Goal: Task Accomplishment & Management: Complete application form

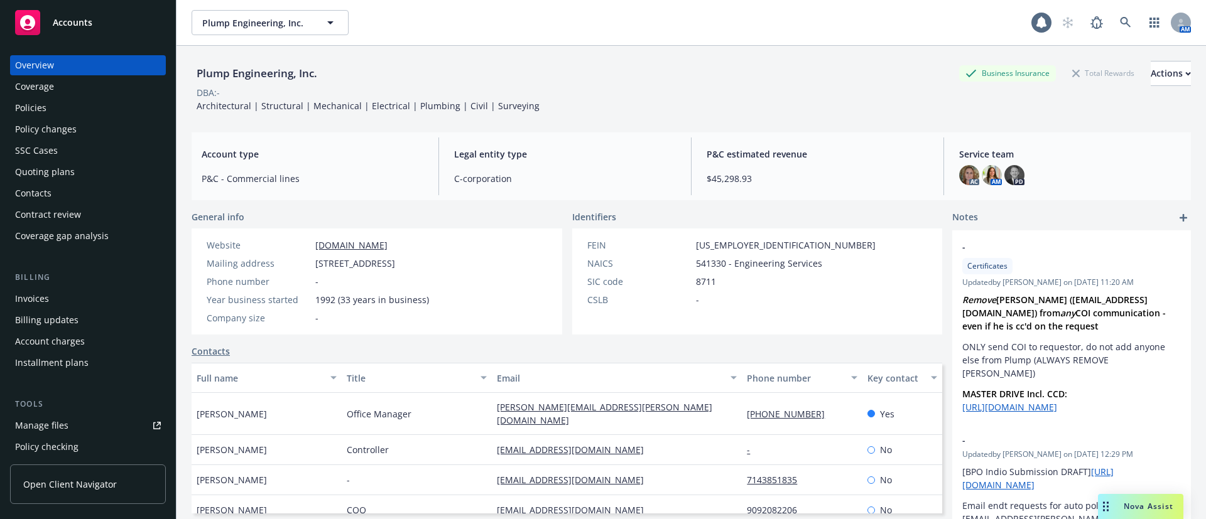
click at [46, 102] on div "Policies" at bounding box center [88, 108] width 146 height 20
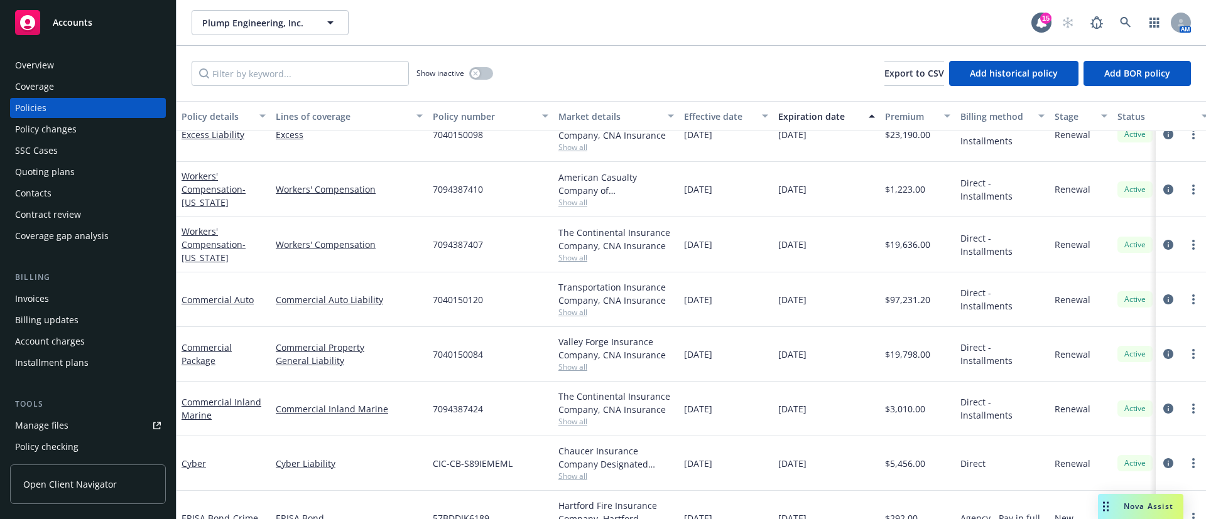
scroll to position [261, 0]
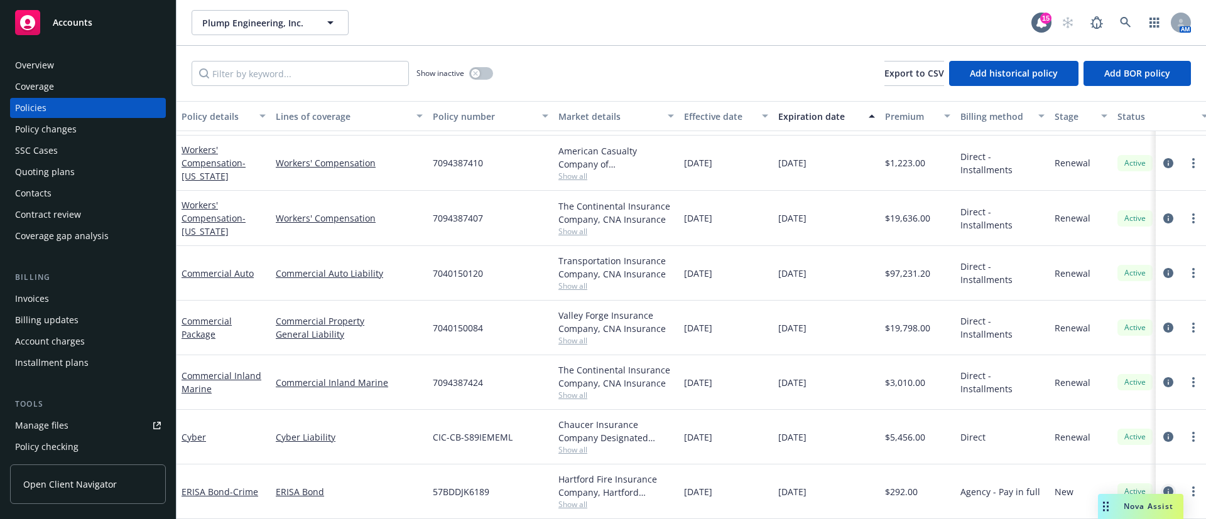
click at [1163, 487] on icon "circleInformation" at bounding box center [1168, 492] width 10 height 10
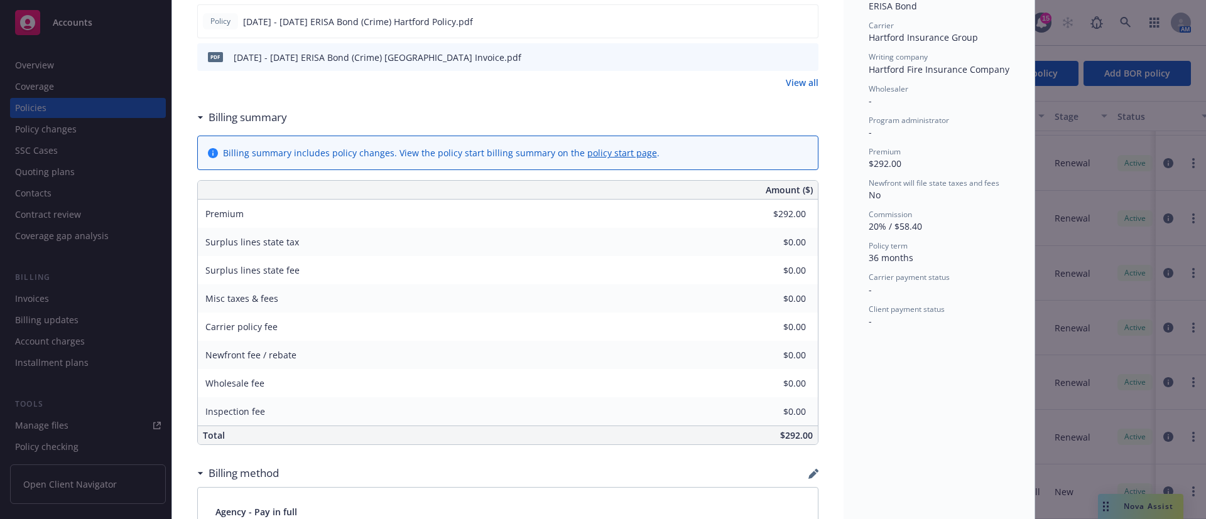
scroll to position [188, 0]
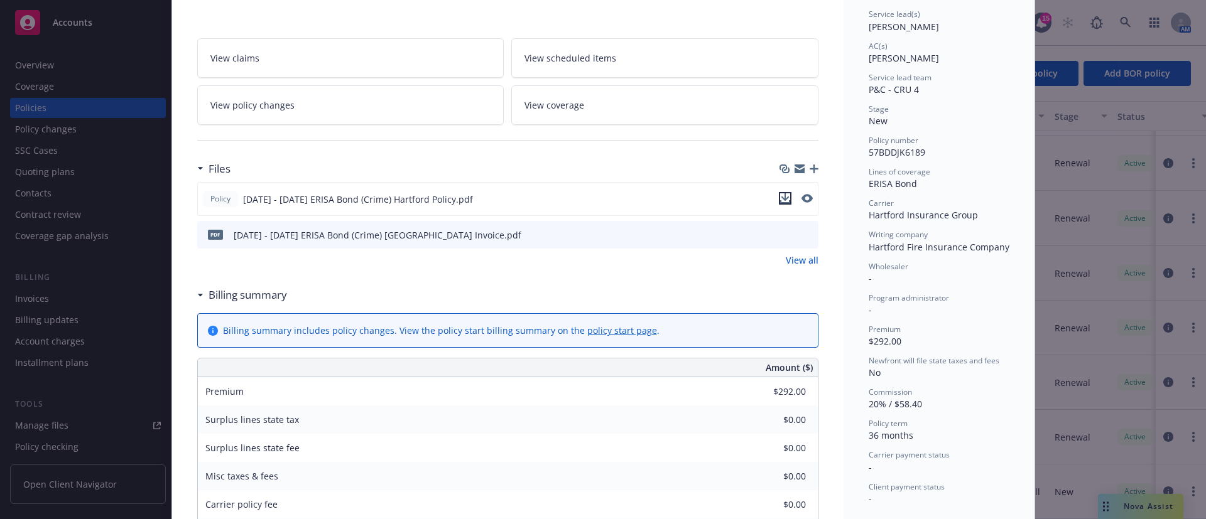
click at [780, 195] on icon "download file" at bounding box center [785, 198] width 10 height 10
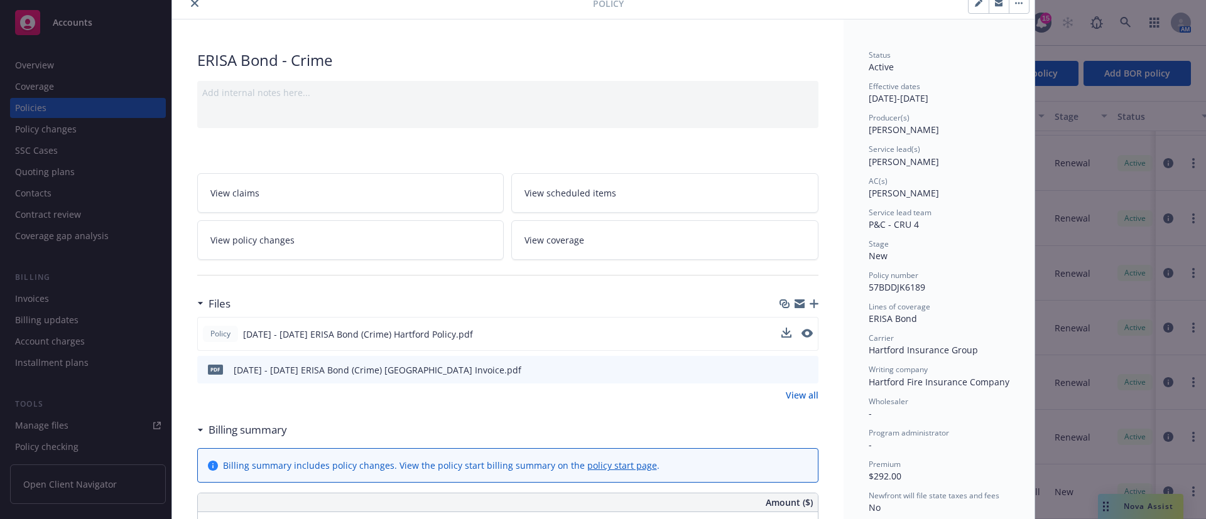
scroll to position [0, 0]
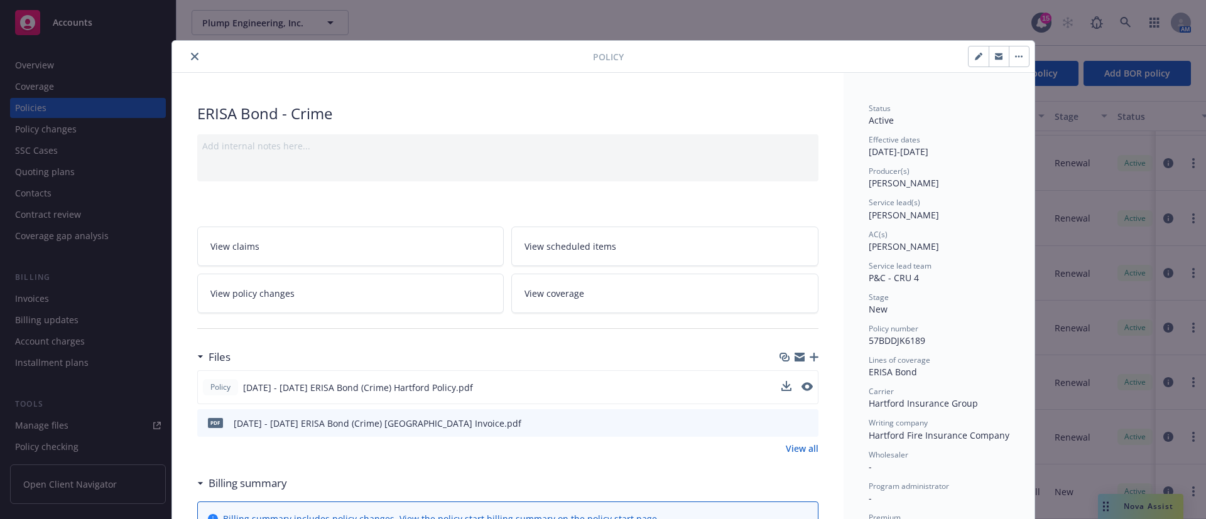
click at [191, 54] on icon "close" at bounding box center [195, 57] width 8 height 8
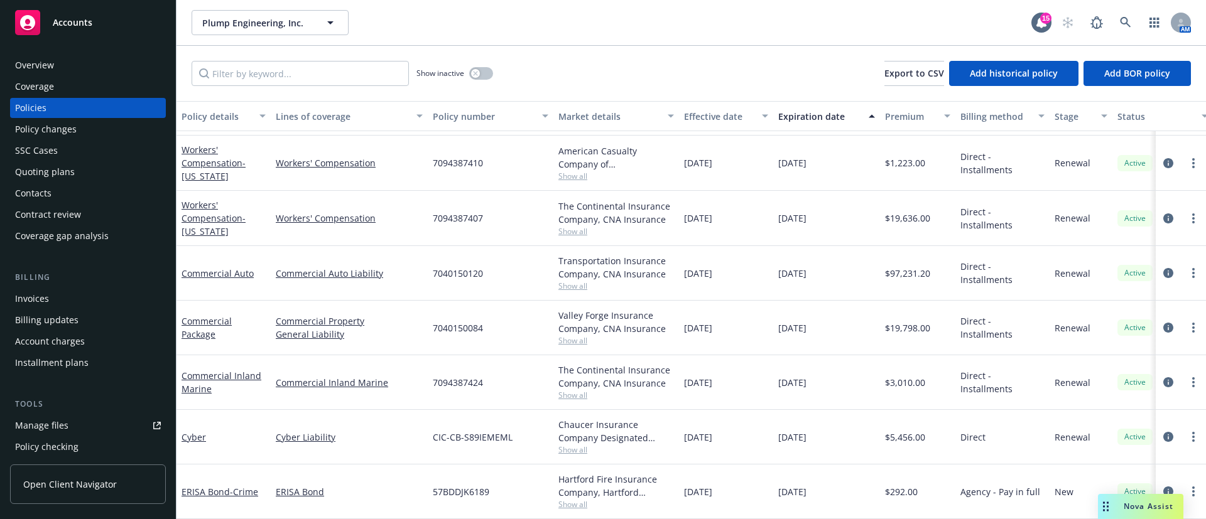
click at [58, 304] on div "Invoices" at bounding box center [88, 299] width 146 height 20
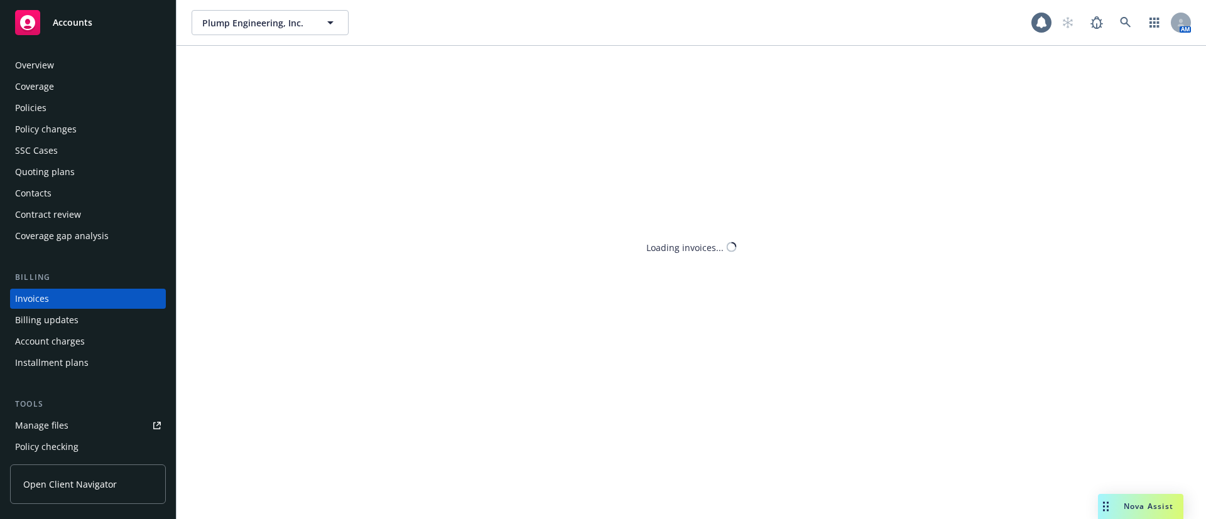
scroll to position [19, 0]
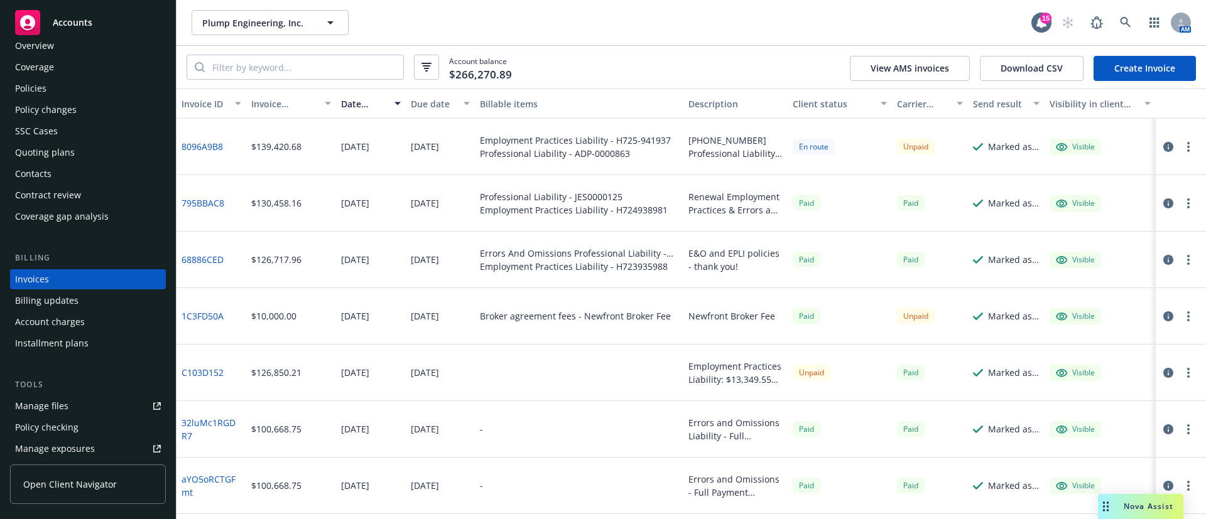
click at [1130, 72] on link "Create Invoice" at bounding box center [1144, 68] width 102 height 25
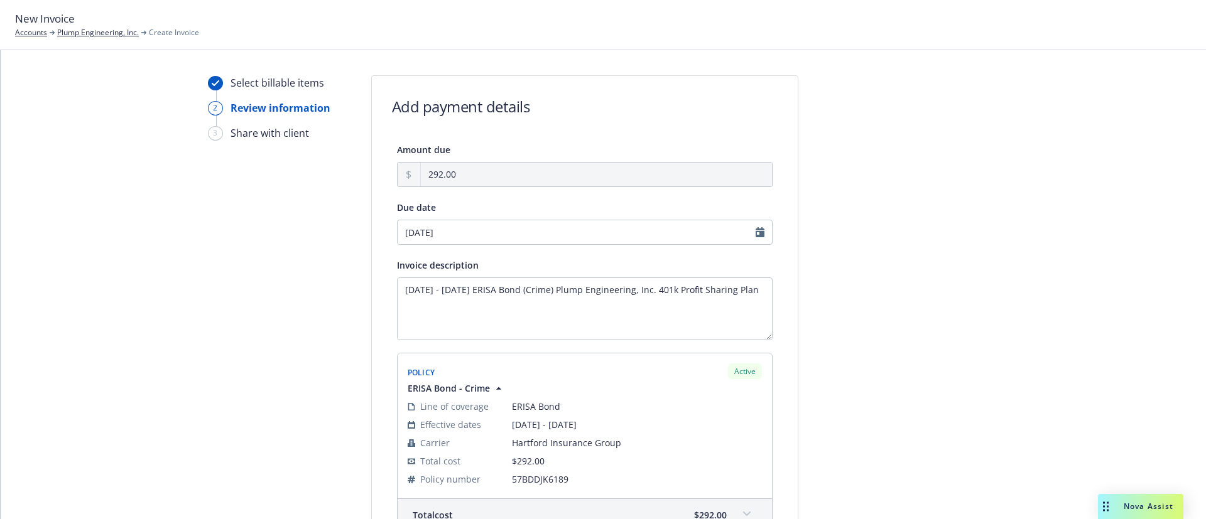
click at [528, 285] on textarea "2025 - 2028 ERISA Bond (Crime) Plump Engineering, Inc. 401k Profit Sharing Plan" at bounding box center [585, 309] width 376 height 63
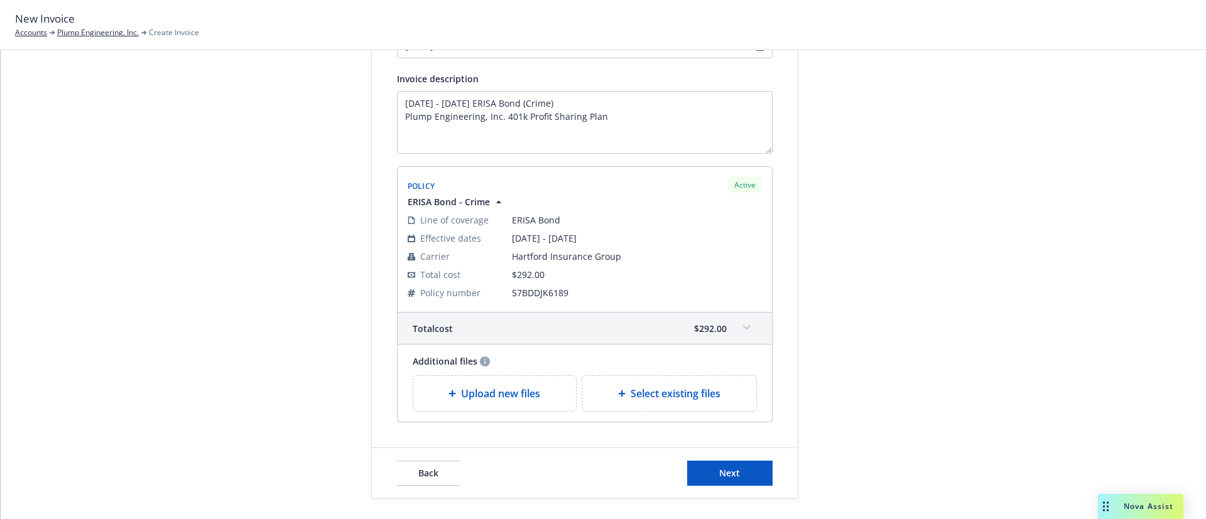
scroll to position [192, 0]
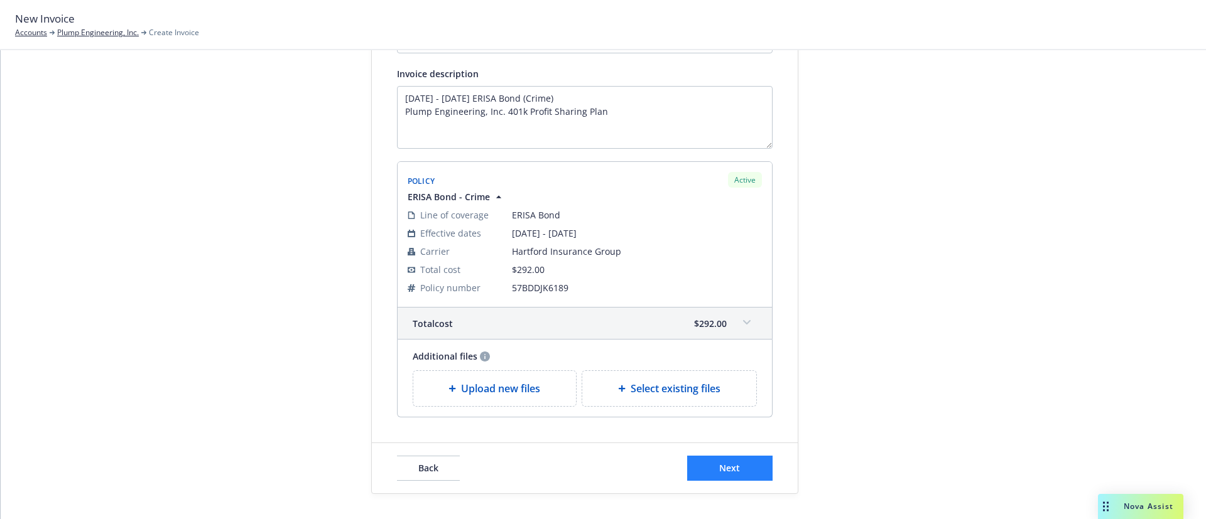
type textarea "[DATE] - [DATE] ERISA Bond (Crime) Plump Engineering, Inc. 401k Profit Sharing …"
click at [745, 473] on button "Next" at bounding box center [729, 468] width 85 height 25
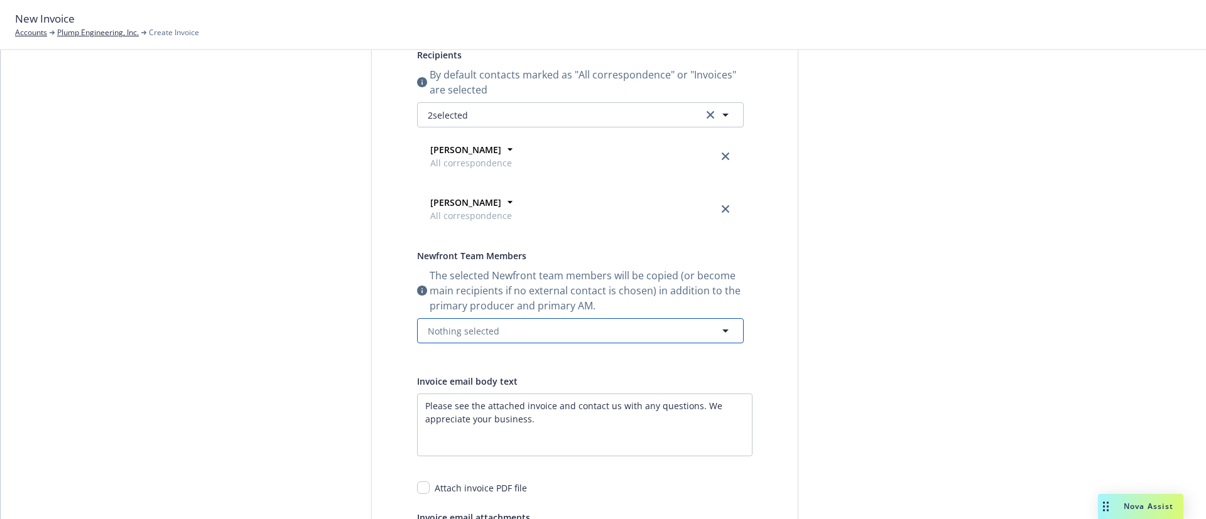
click at [720, 334] on icon "button" at bounding box center [725, 330] width 15 height 15
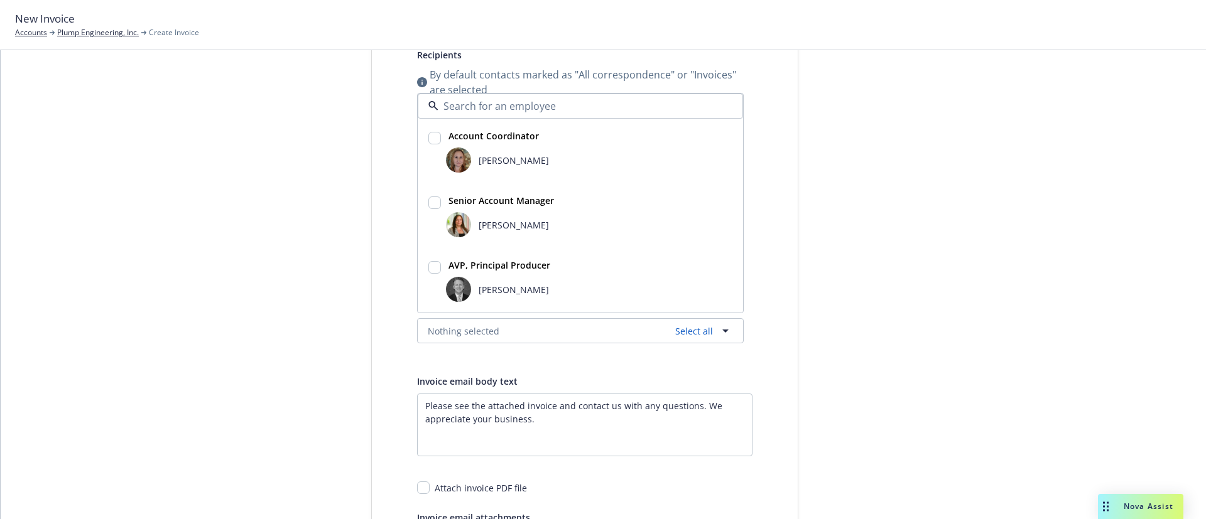
click at [428, 133] on input "checkbox" at bounding box center [434, 138] width 13 height 13
checkbox input "true"
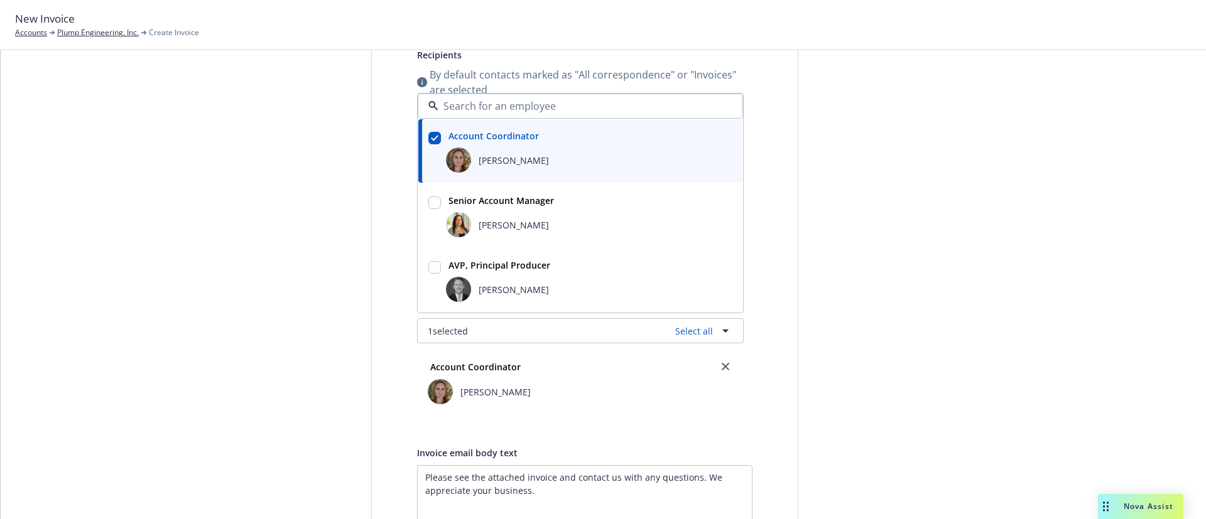
click at [428, 209] on div at bounding box center [434, 204] width 13 height 15
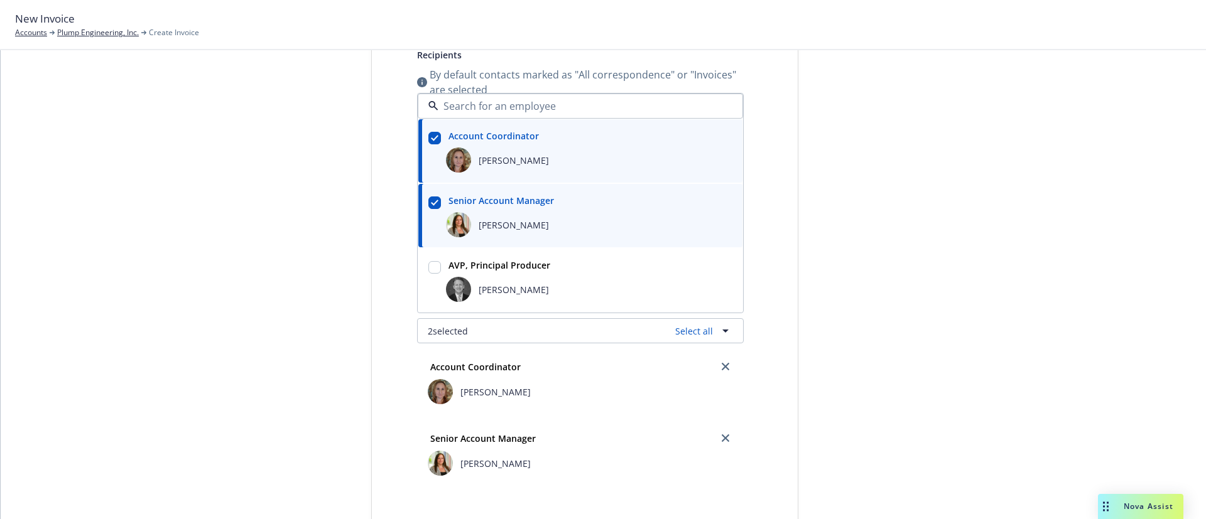
click at [429, 203] on input "checkbox" at bounding box center [434, 203] width 13 height 13
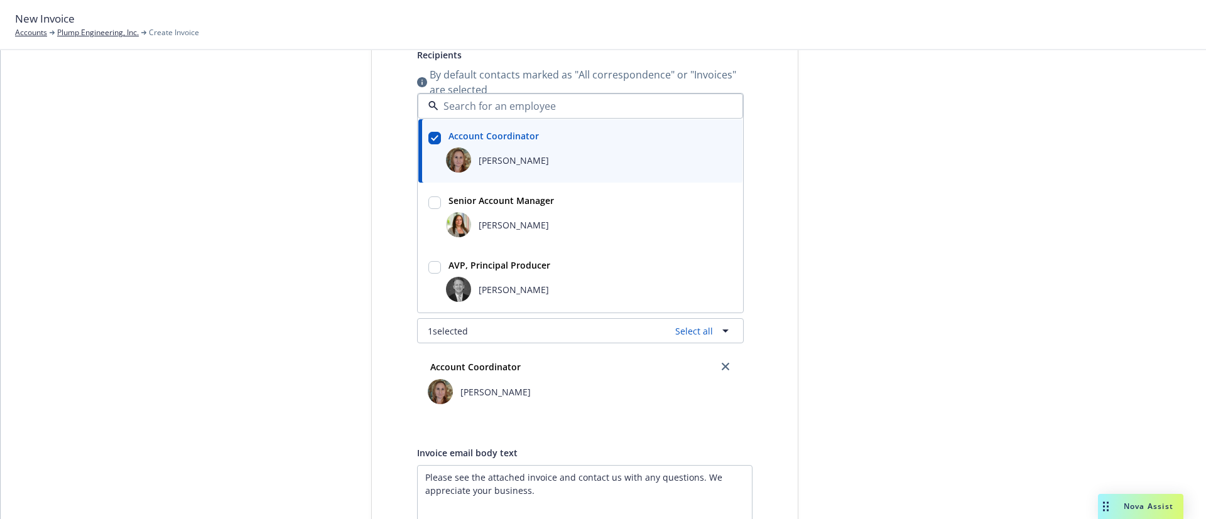
click at [428, 206] on input "checkbox" at bounding box center [434, 203] width 13 height 13
checkbox input "true"
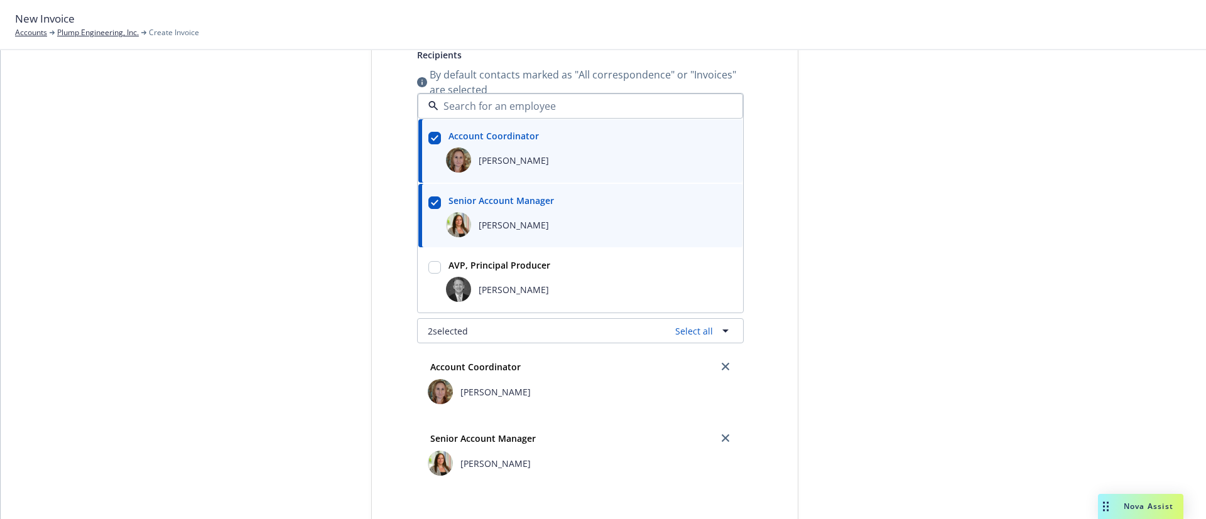
click at [428, 273] on input "checkbox" at bounding box center [434, 267] width 13 height 13
checkbox input "true"
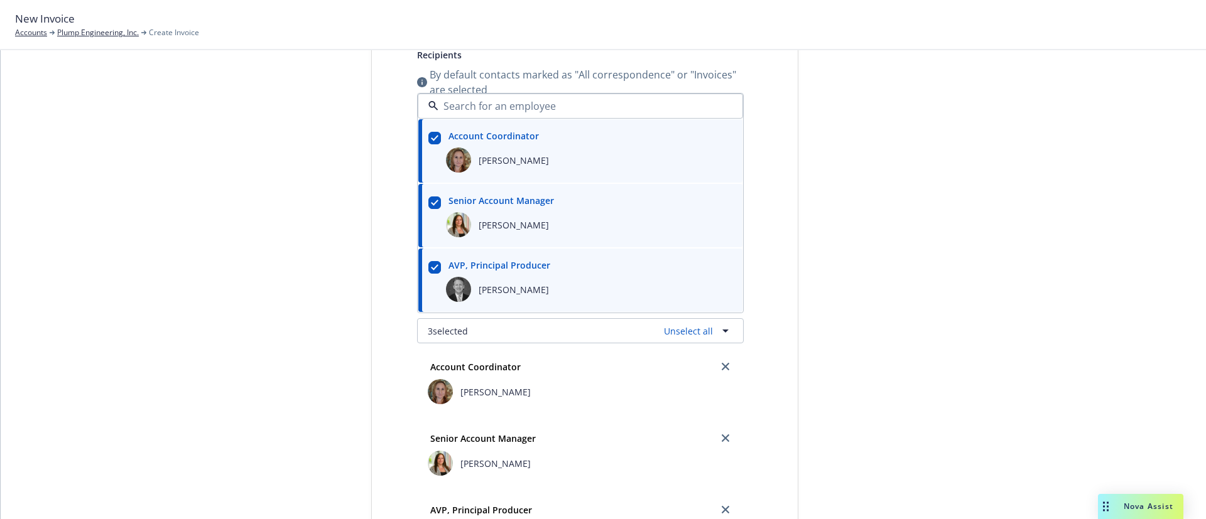
drag, startPoint x: 854, startPoint y: 261, endPoint x: 861, endPoint y: 278, distance: 17.7
click at [855, 261] on div at bounding box center [911, 358] width 176 height 948
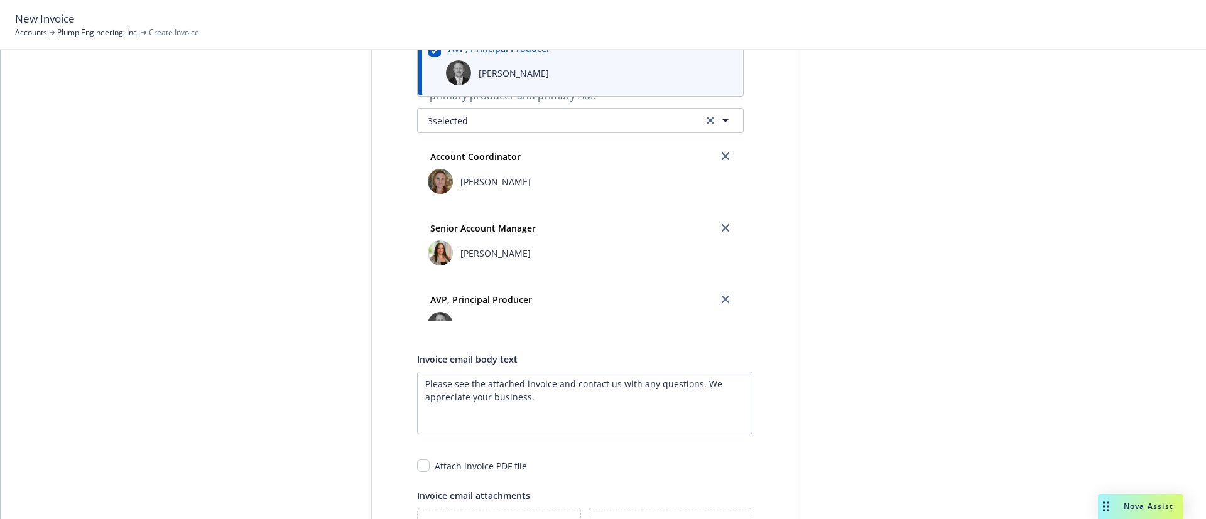
scroll to position [474, 0]
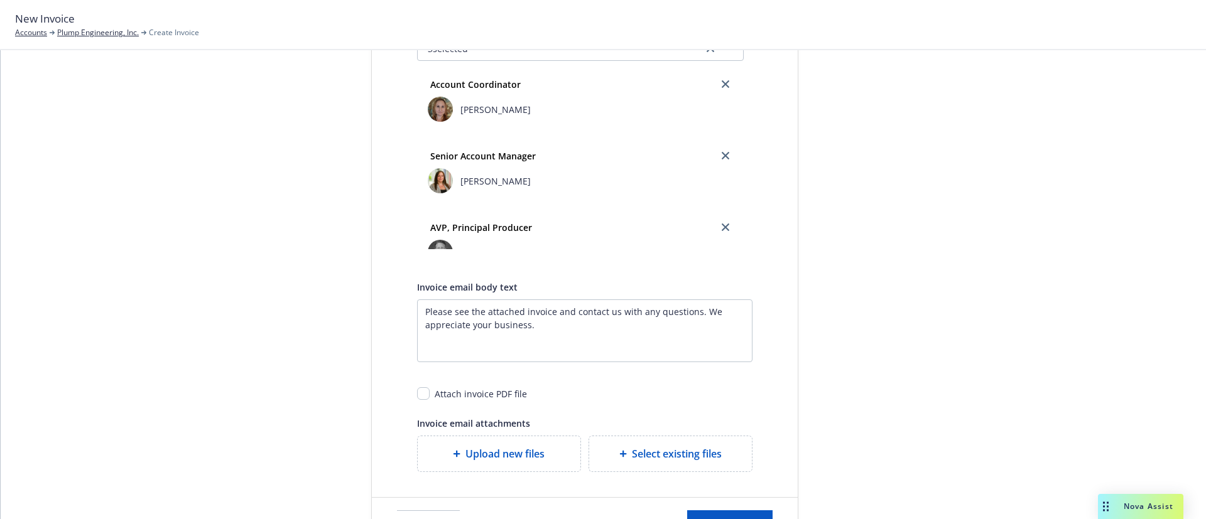
click at [448, 392] on div "Attach invoice PDF file" at bounding box center [481, 394] width 92 height 13
click at [417, 395] on input "checkbox" at bounding box center [423, 394] width 13 height 13
checkbox input "true"
click at [629, 465] on div "Select existing files" at bounding box center [670, 454] width 163 height 35
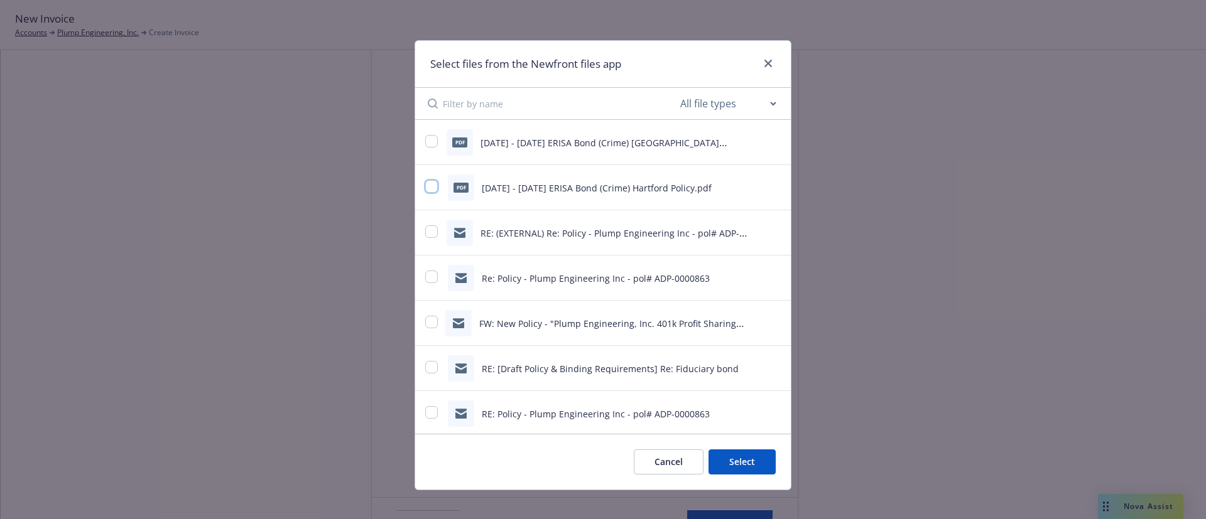
click at [427, 185] on input "checkbox" at bounding box center [431, 186] width 13 height 13
checkbox input "true"
click at [742, 465] on button "Select 1 file" at bounding box center [730, 462] width 90 height 25
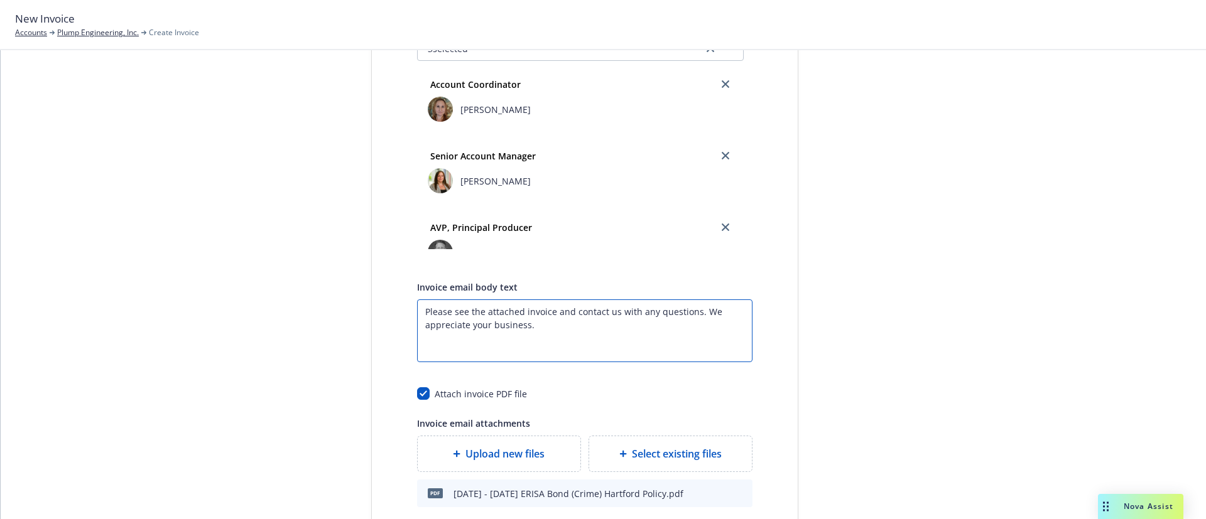
drag, startPoint x: 595, startPoint y: 343, endPoint x: 249, endPoint y: 293, distance: 349.1
click at [249, 293] on div "Select billable items Review information 3 Share with client Share with client …" at bounding box center [603, 92] width 1175 height 983
paste textarea "Hi , Thank you for requesting to have coverage bound. This email, and related a…"
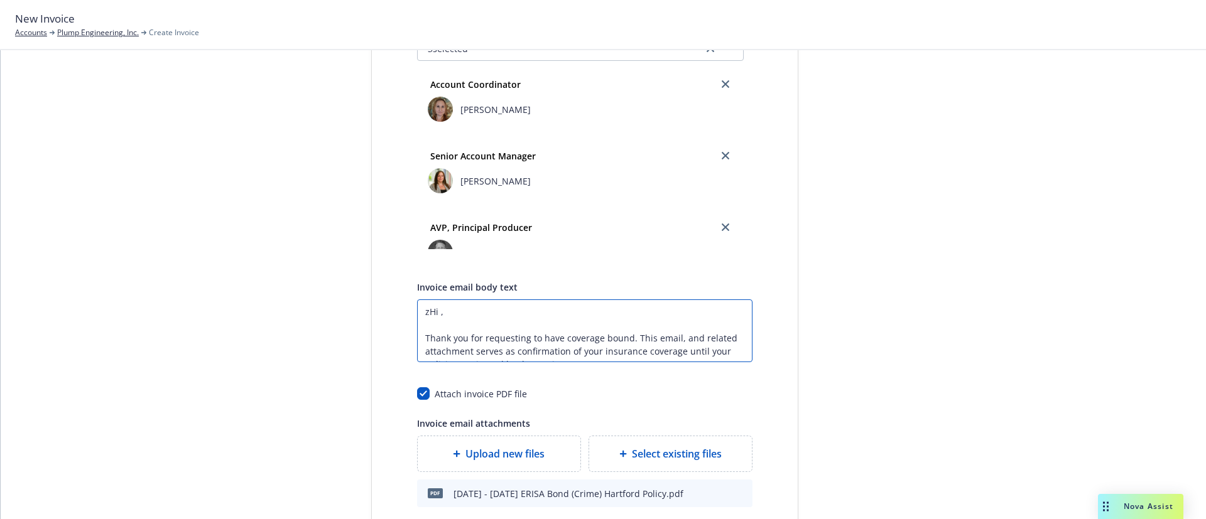
scroll to position [180, 0]
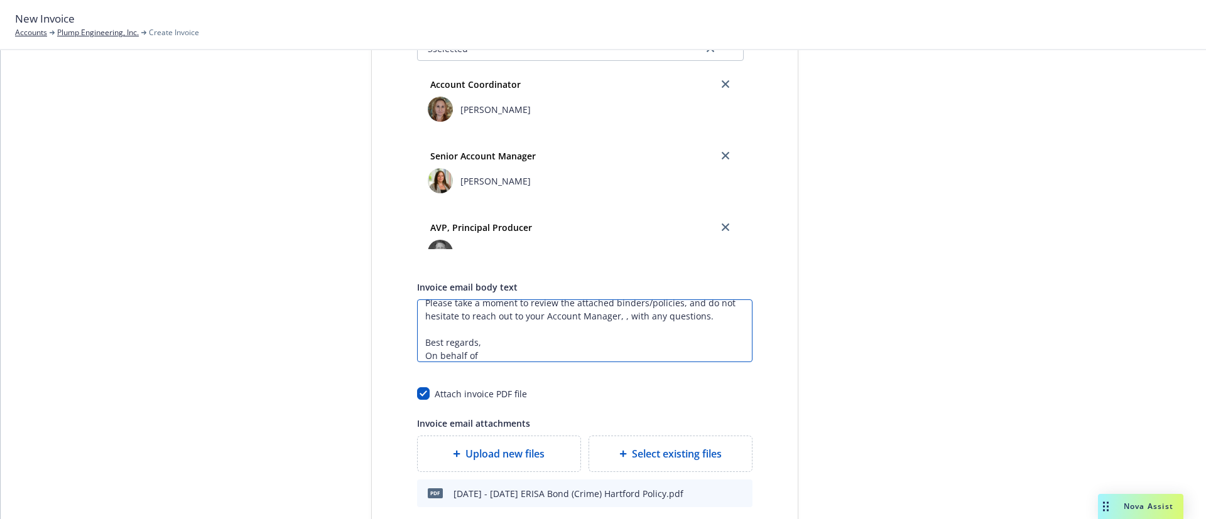
drag, startPoint x: 540, startPoint y: 355, endPoint x: 401, endPoint y: 343, distance: 139.3
click at [401, 343] on div "Send date Now Specific date Recipients By default contacts marked as "All corre…" at bounding box center [585, 103] width 376 height 810
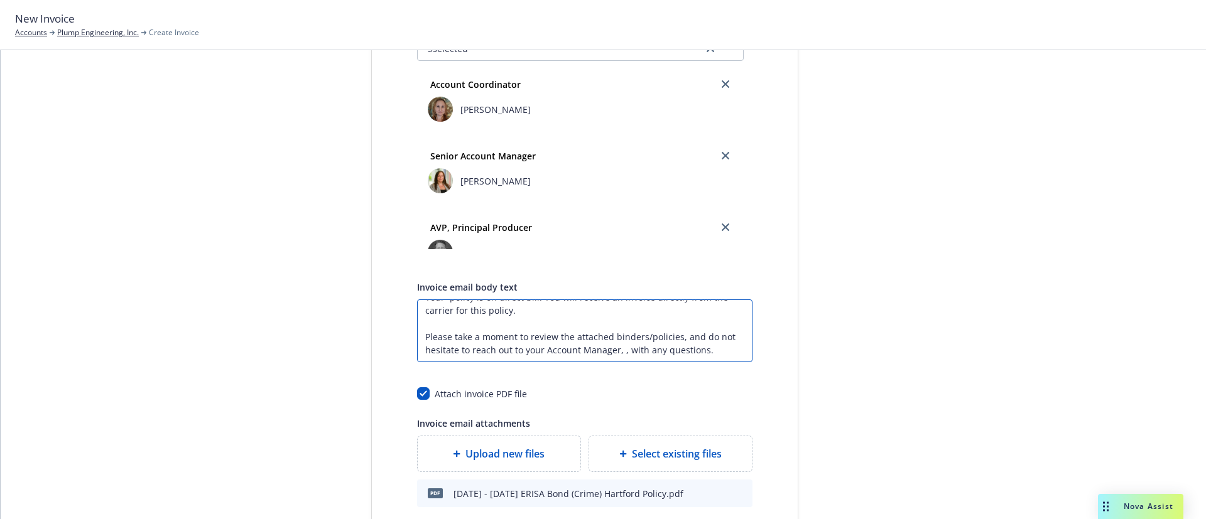
scroll to position [160, 0]
drag, startPoint x: 618, startPoint y: 337, endPoint x: 508, endPoint y: 337, distance: 109.9
click at [508, 337] on textarea "zHi , Thank you for requesting to have coverage bound. This email, and related …" at bounding box center [584, 331] width 335 height 63
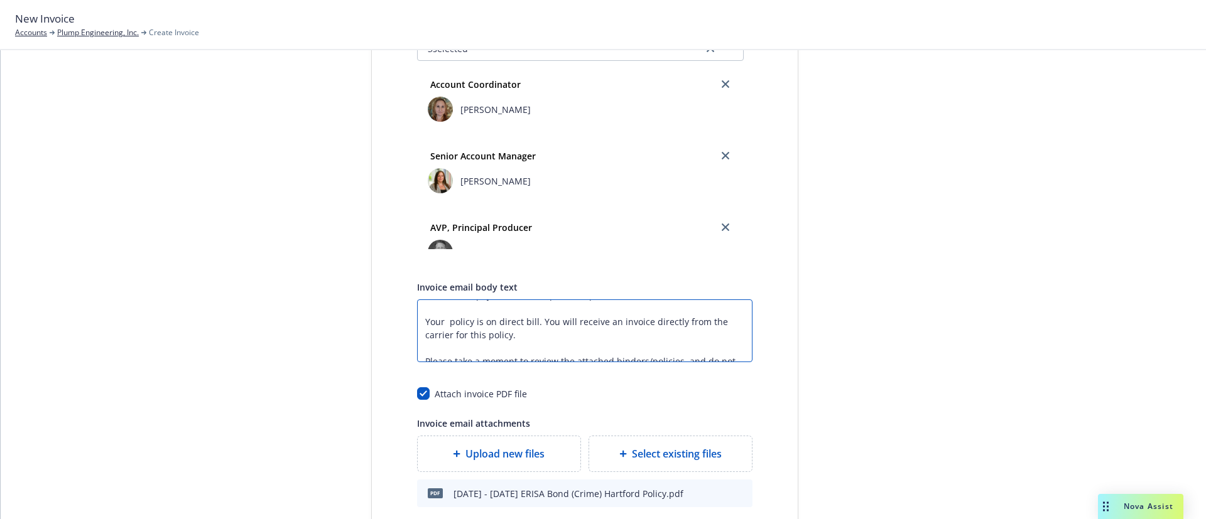
drag, startPoint x: 594, startPoint y: 342, endPoint x: 395, endPoint y: 314, distance: 201.1
click at [397, 314] on div "Send date Now Specific date Recipients By default contacts marked as "All corre…" at bounding box center [585, 103] width 376 height 810
click at [634, 332] on textarea "zHi , Thank you for requesting to have coverage bound. This email, and related …" at bounding box center [584, 331] width 335 height 63
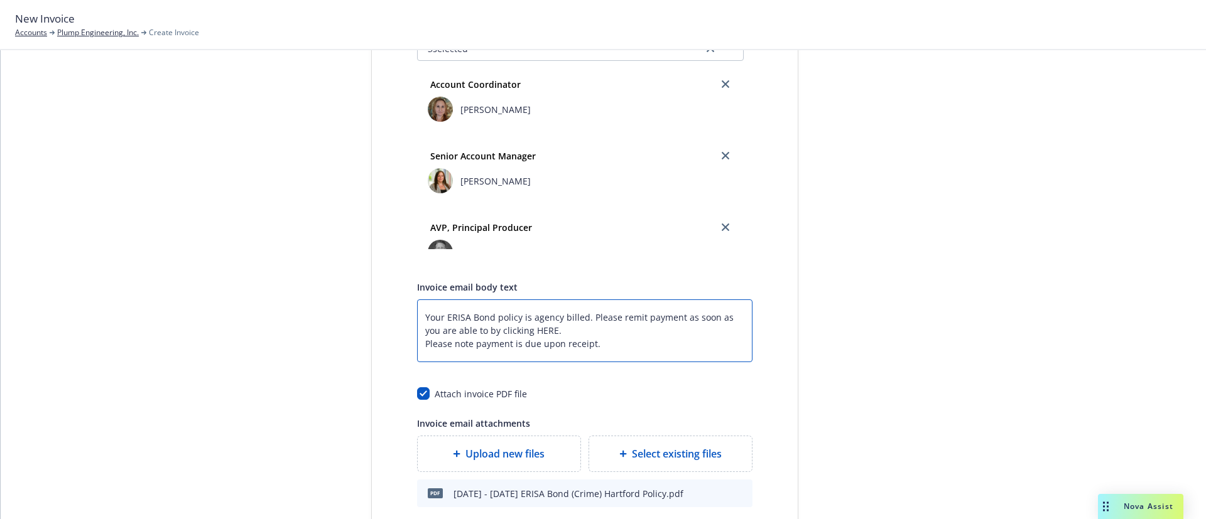
scroll to position [73, 0]
drag, startPoint x: 601, startPoint y: 320, endPoint x: 526, endPoint y: 337, distance: 77.1
click at [526, 337] on textarea "zHi , Thank you for requesting to have coverage bound. This email, and related …" at bounding box center [584, 331] width 335 height 63
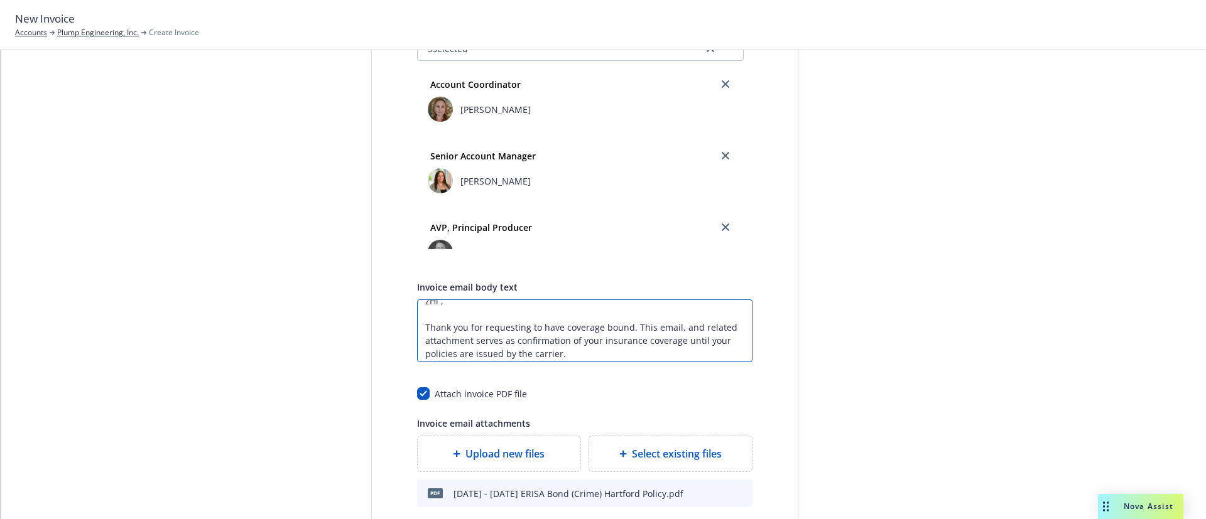
scroll to position [0, 0]
drag, startPoint x: 415, startPoint y: 338, endPoint x: 405, endPoint y: 290, distance: 49.4
click at [405, 290] on div "Send date Now Specific date Recipients By default contacts marked as "All corre…" at bounding box center [585, 103] width 376 height 810
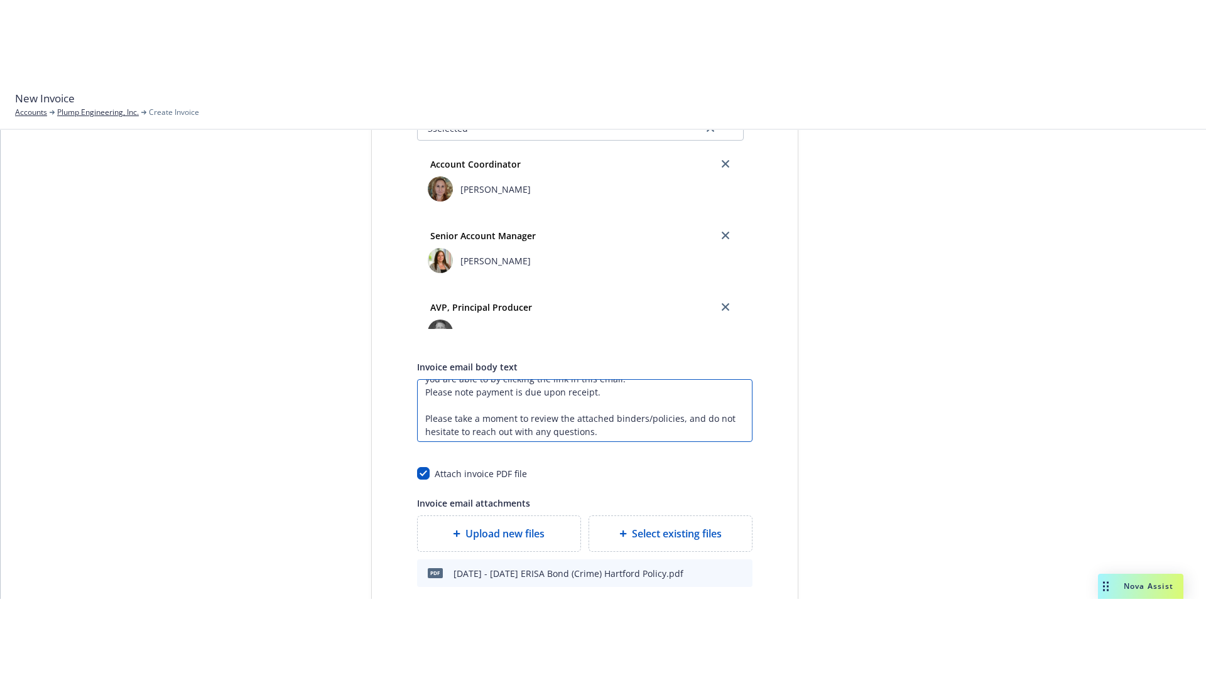
scroll to position [94, 0]
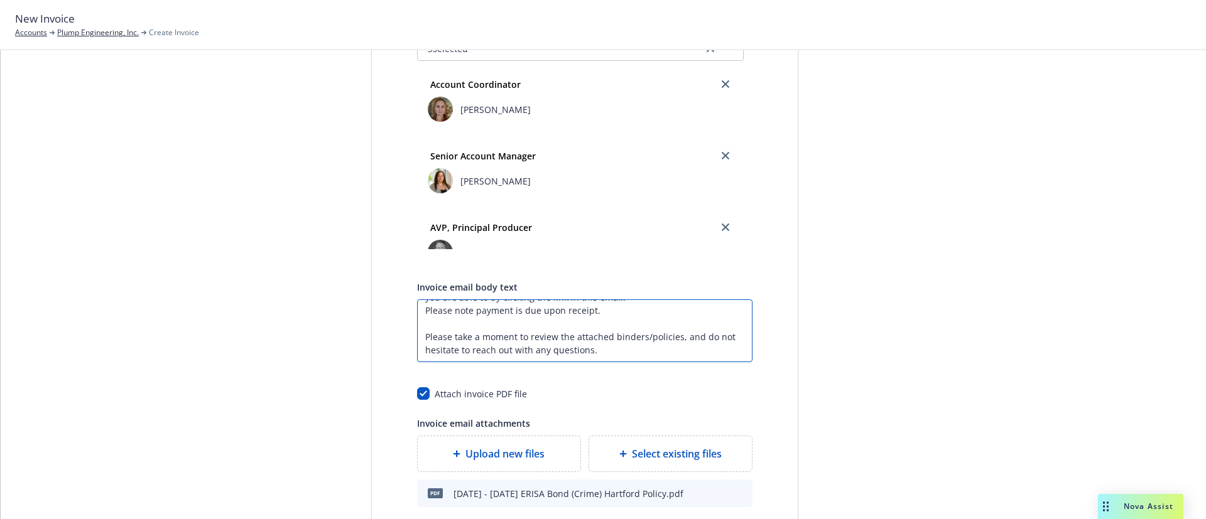
click at [668, 327] on textarea "Thank you for requesting to have coverage bound. This email, and related attach…" at bounding box center [584, 331] width 335 height 63
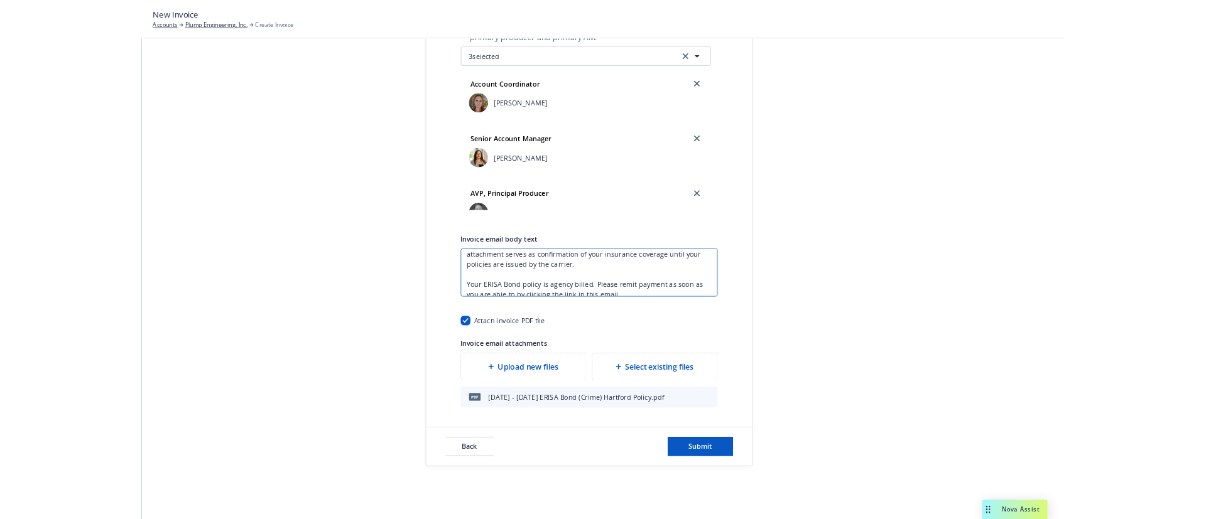
scroll to position [0, 0]
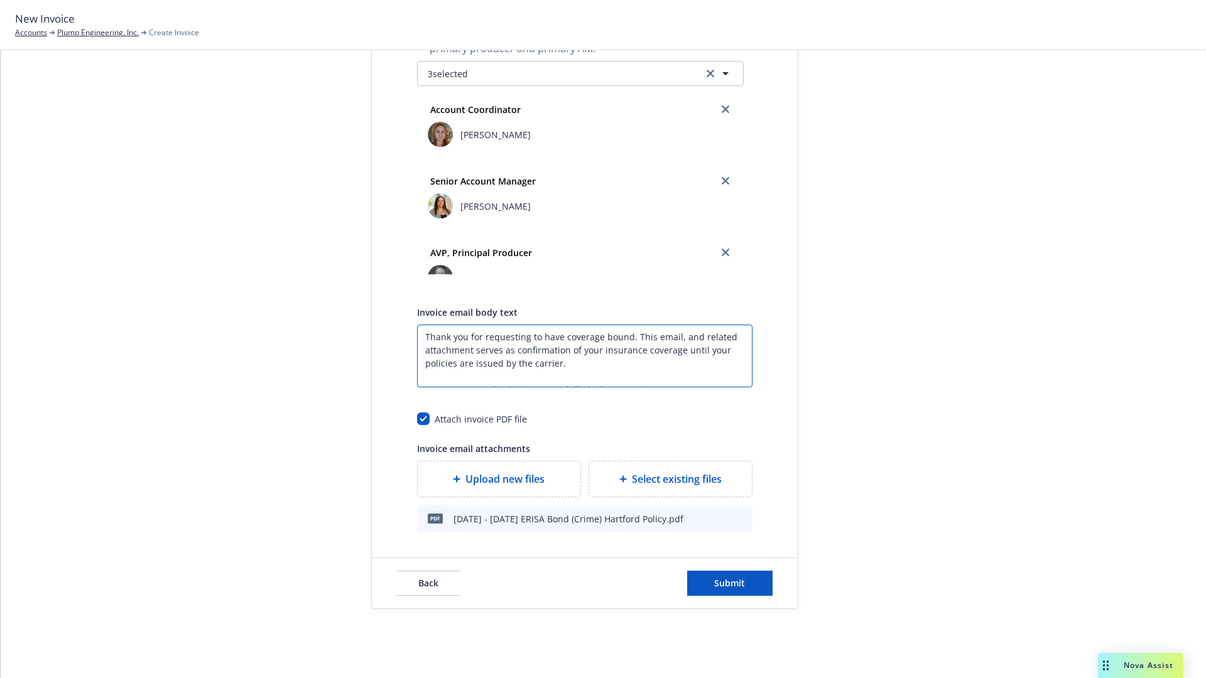
drag, startPoint x: 696, startPoint y: 369, endPoint x: 674, endPoint y: 350, distance: 28.5
click at [674, 350] on textarea "Thank you for requesting to have coverage bound. This email, and related attach…" at bounding box center [584, 356] width 335 height 63
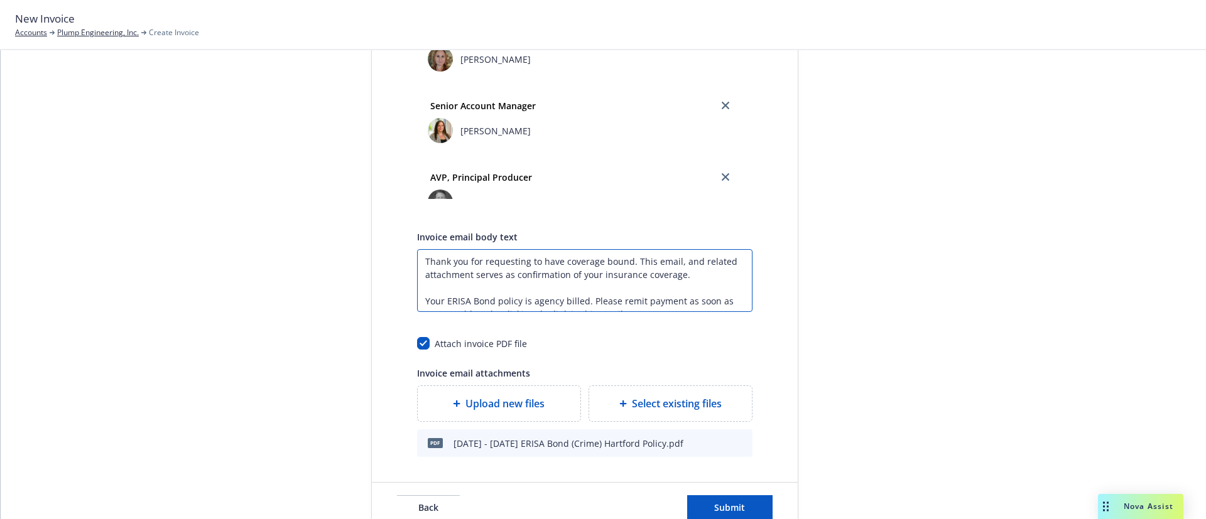
scroll to position [564, 0]
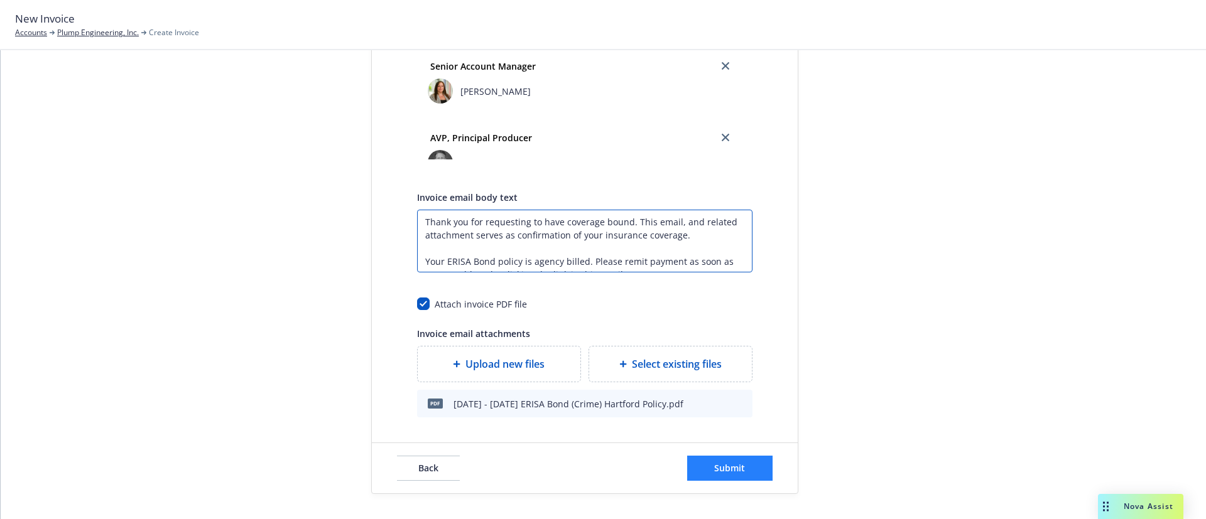
type textarea "Thank you for requesting to have coverage bound. This email, and related attach…"
click at [733, 468] on span "Submit" at bounding box center [729, 468] width 31 height 12
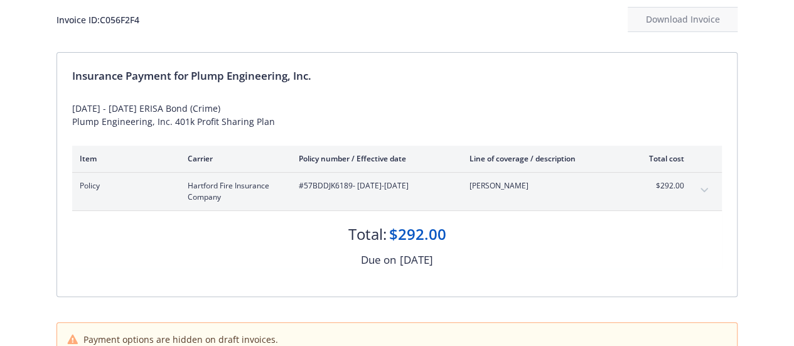
scroll to position [79, 0]
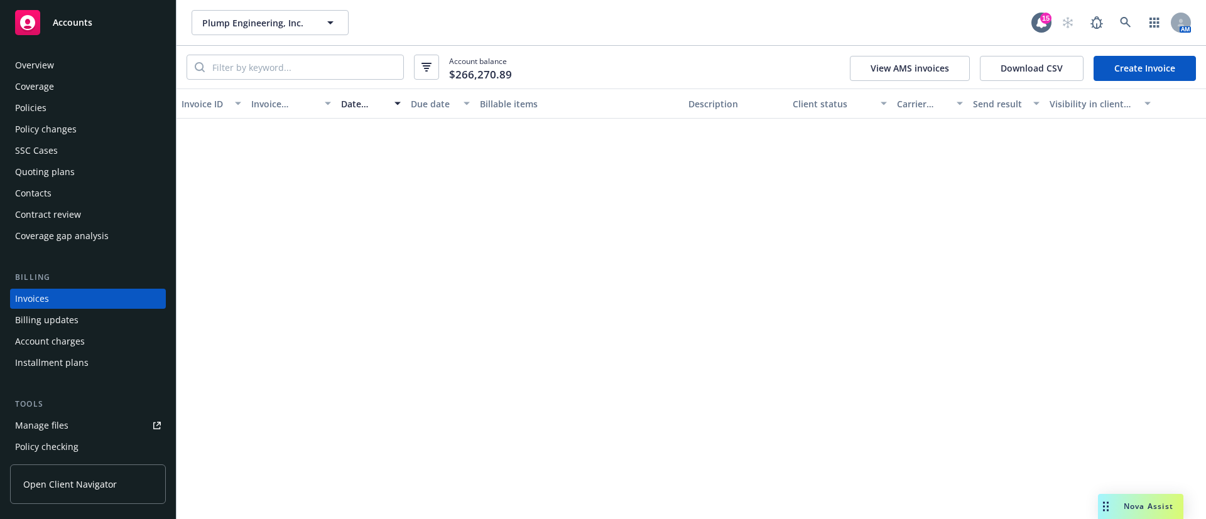
scroll to position [19, 0]
